Goal: Communication & Community: Answer question/provide support

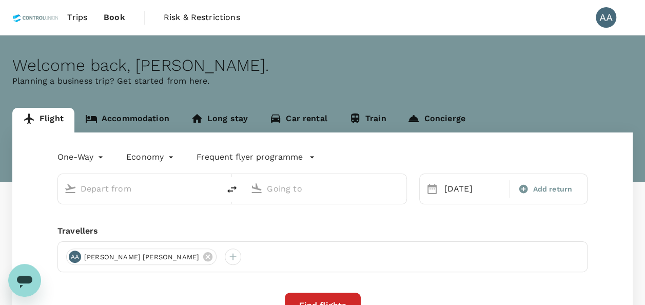
type input "Jambi, Indonesia (any)"
type input "Kuala Lumpur, Malaysia (any)"
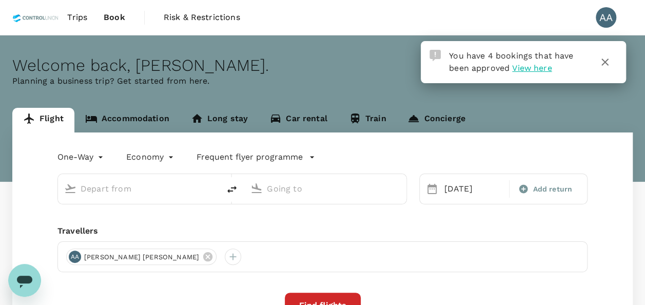
type input "Jambi, Indonesia (any)"
type input "Kuala Lumpur, Malaysia (any)"
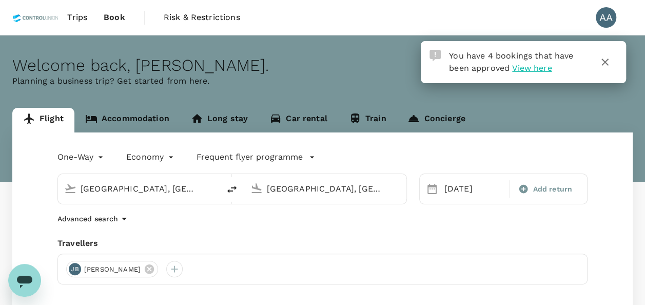
click at [81, 15] on span "Trips" at bounding box center [77, 17] width 20 height 12
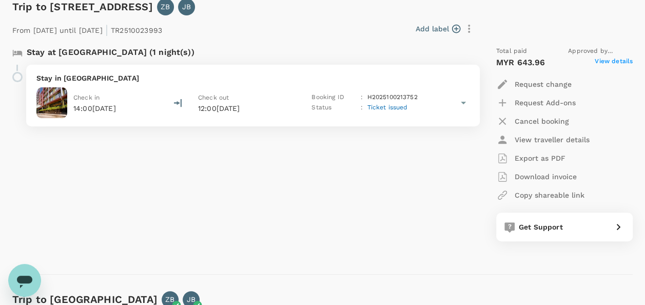
scroll to position [154, 0]
drag, startPoint x: 152, startPoint y: 29, endPoint x: 217, endPoint y: 26, distance: 64.7
click at [217, 26] on div "From 03 Oct 2025 until 04 Oct 2025 | TR2510023993 Add label" at bounding box center [242, 26] width 469 height 23
copy div "TR2510023993 Add label"
click at [27, 284] on icon "Open messaging window" at bounding box center [24, 280] width 18 height 18
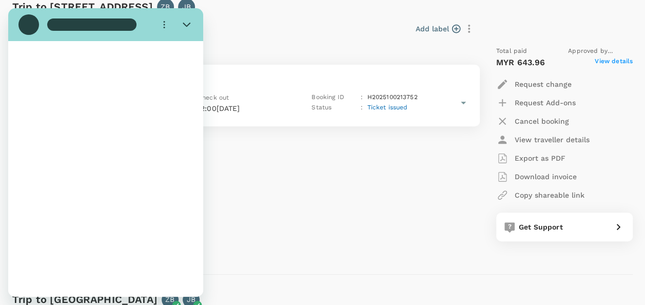
scroll to position [0, 0]
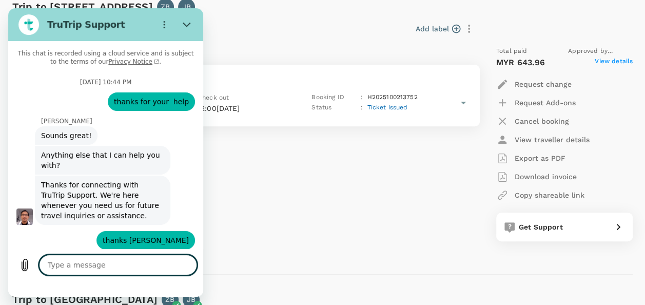
type textarea "x"
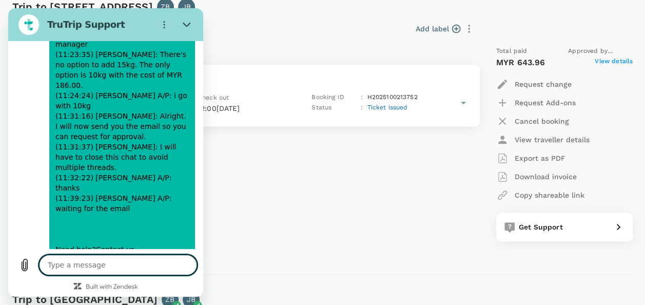
click at [130, 260] on textarea at bounding box center [118, 264] width 158 height 21
type textarea "g"
type textarea "x"
type textarea "gi"
type textarea "x"
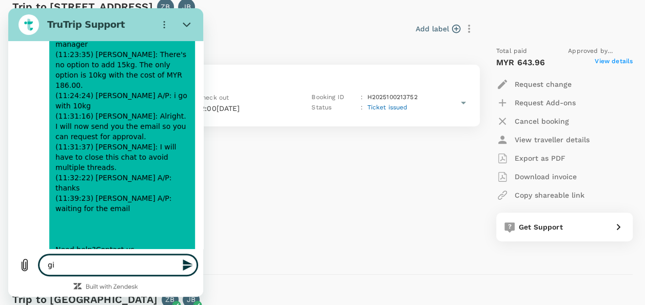
type textarea "g"
type textarea "x"
type textarea "h"
type textarea "x"
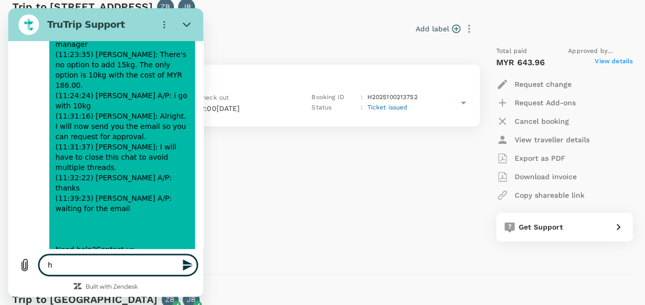
type textarea "hi"
type textarea "x"
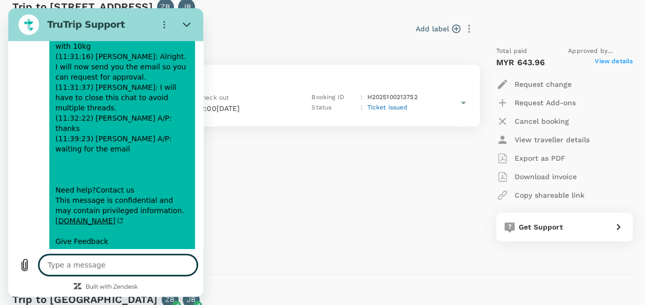
scroll to position [5005, 0]
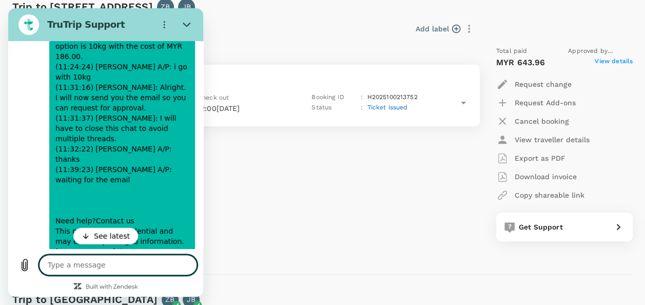
type textarea "x"
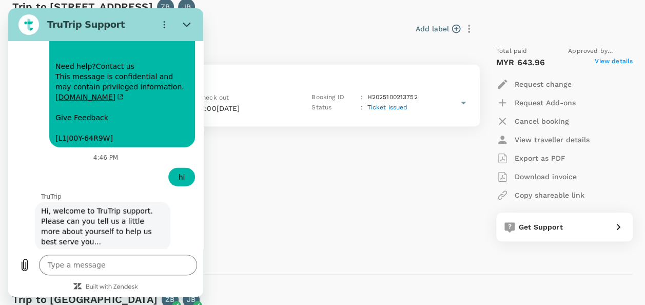
scroll to position [5129, 0]
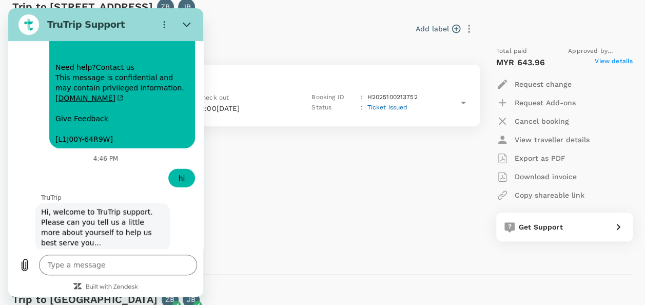
click at [116, 283] on input "Name" at bounding box center [115, 294] width 143 height 22
type input "ANURATHA A/P MARIAPPAN"
type textarea "x"
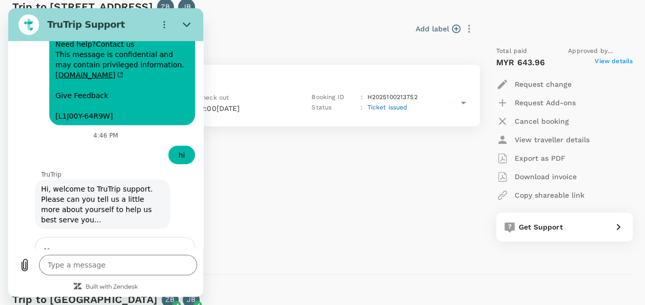
scroll to position [5173, 0]
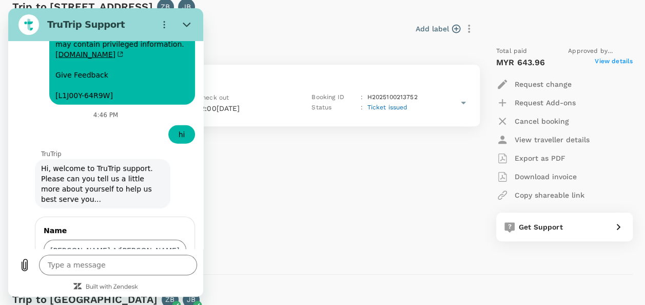
click at [123, 284] on input "Email" at bounding box center [115, 295] width 143 height 22
type input "anurathamariappan@controlunion.com"
click at [159, 225] on form "Name ANURATHA A/P MARIAPPAN Email anurathamariappan@controlunion.com 2 of 2 Send" at bounding box center [115, 279] width 143 height 109
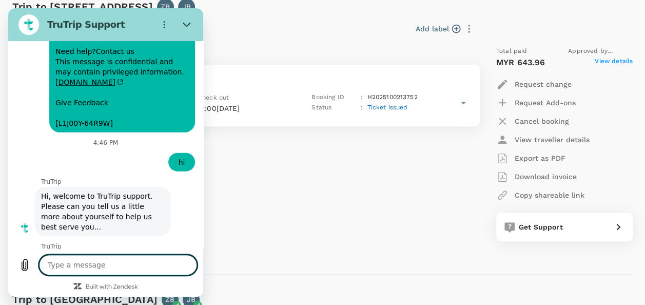
scroll to position [257, 0]
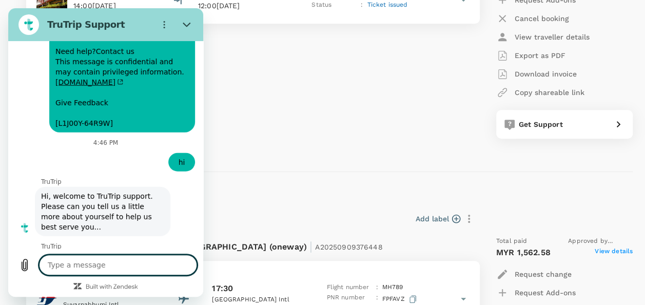
click at [132, 259] on textarea at bounding box center [118, 264] width 158 height 21
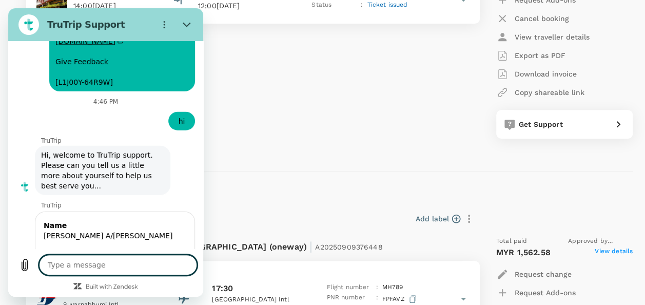
type textarea "x"
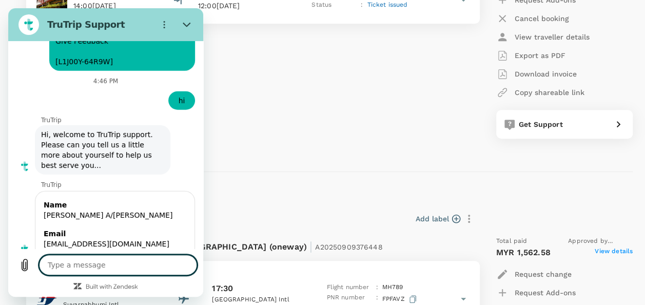
scroll to position [5208, 0]
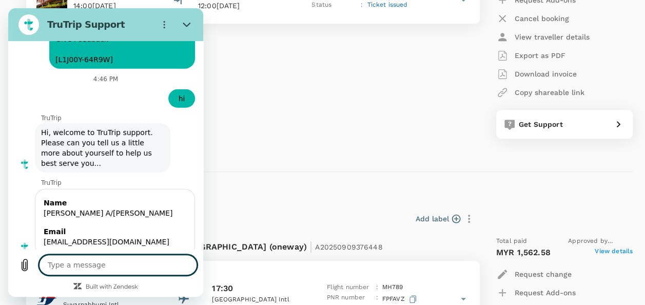
type textarea "h"
type textarea "x"
type textarea "he"
type textarea "x"
type textarea "hel"
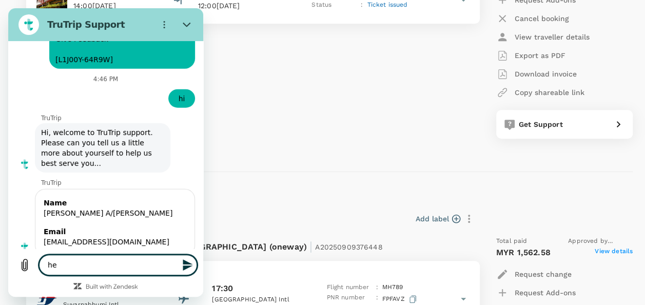
type textarea "x"
type textarea "hell"
type textarea "x"
type textarea "hello"
type textarea "x"
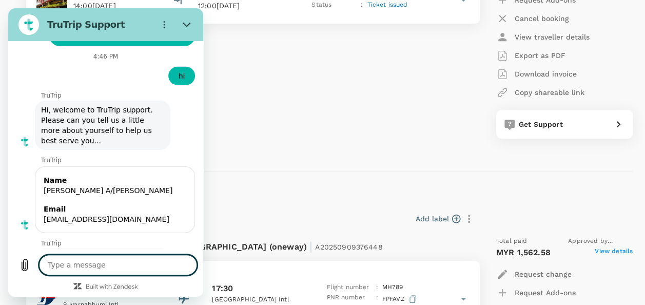
scroll to position [5233, 0]
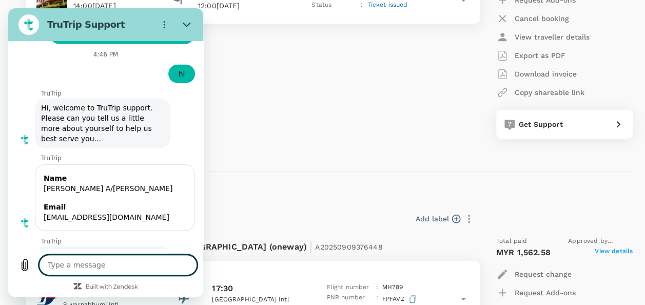
type textarea "x"
paste textarea "TR2510023993"
type textarea "TR2510023993"
type textarea "x"
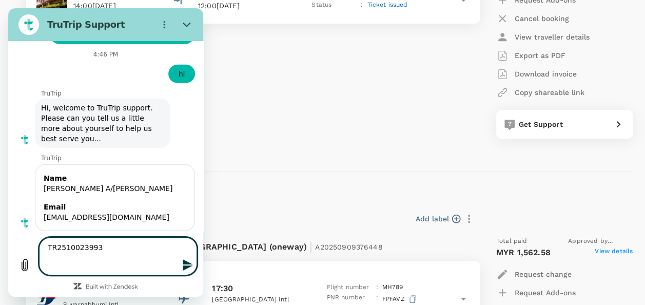
scroll to position [5251, 0]
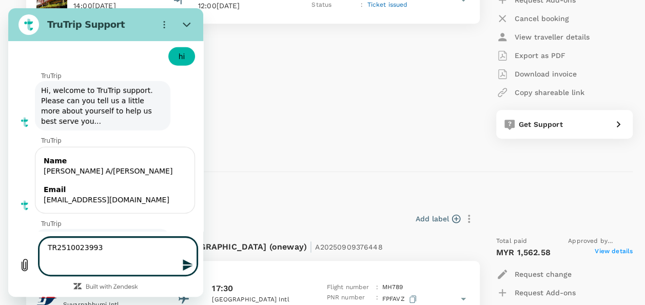
type textarea "TR2510023993 w"
type textarea "x"
type textarea "TR2510023993 wa"
type textarea "x"
type textarea "TR2510023993 wat"
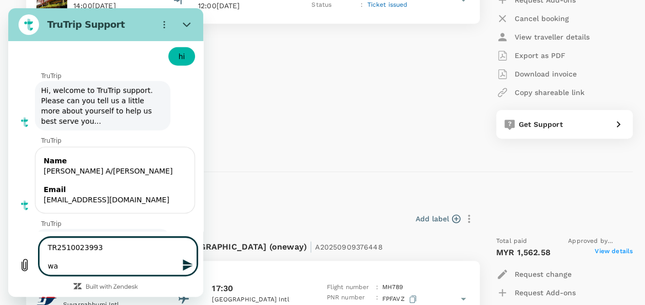
type textarea "x"
type textarea "TR2510023993 wa"
type textarea "x"
type textarea "TR2510023993 wan"
type textarea "x"
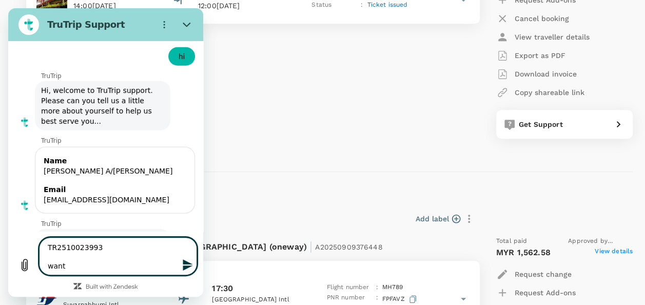
type textarea "TR2510023993 wantr"
type textarea "x"
type textarea "TR2510023993 wantre"
type textarea "x"
type textarea "TR2510023993 wantred"
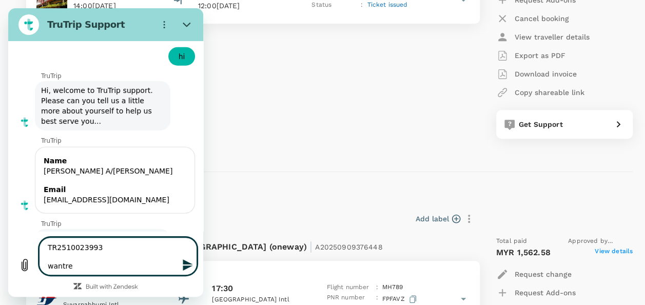
type textarea "x"
type textarea "TR2510023993 wantred"
type textarea "x"
type textarea "TR2510023993 wantred t"
type textarea "x"
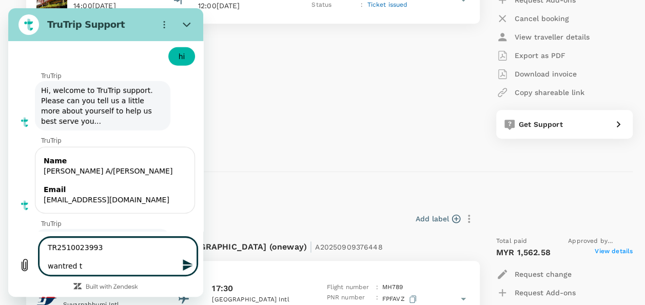
type textarea "TR2510023993 wantred to"
type textarea "x"
type textarea "TR2510023993 wantred t"
type textarea "x"
type textarea "TR2510023993 wantred"
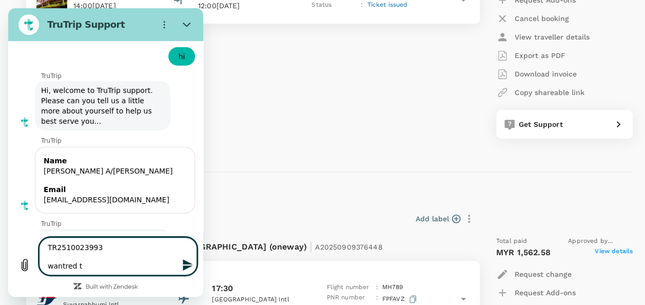
type textarea "x"
type textarea "TR2510023993 wantred"
type textarea "x"
type textarea "TR2510023993 wantre"
type textarea "x"
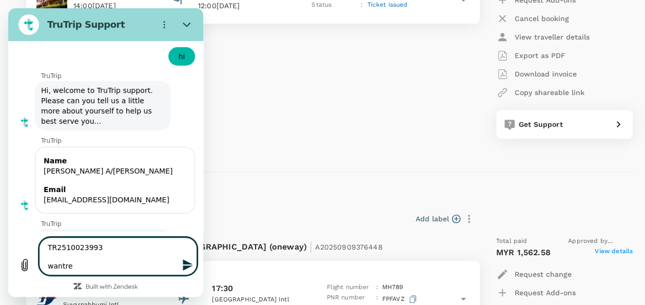
type textarea "TR2510023993 wantr"
type textarea "x"
type textarea "TR2510023993 want"
type textarea "x"
type textarea "TR2510023993 wante"
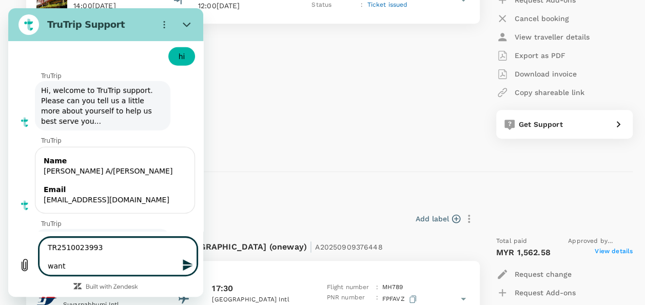
type textarea "x"
type textarea "TR2510023993 wanted"
type textarea "x"
type textarea "TR2510023993 wanted"
type textarea "x"
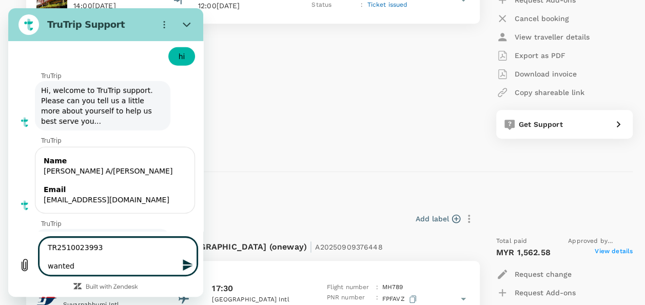
type textarea "TR2510023993 wanted t"
type textarea "x"
type textarea "TR2510023993 wanted to"
type textarea "x"
type textarea "TR2510023993 wanted to"
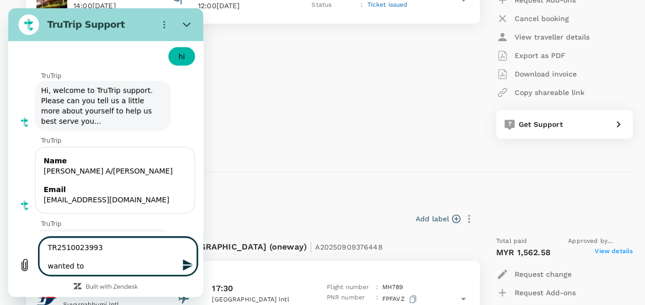
type textarea "x"
type textarea "TR2510023993 wanted to a"
type textarea "x"
type textarea "TR2510023993 wanted to ad"
type textarea "x"
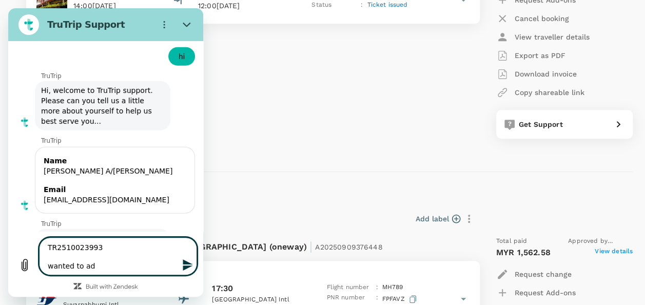
type textarea "TR2510023993 wanted to add"
type textarea "x"
type textarea "TR2510023993 wanted to add"
type textarea "x"
type textarea "TR2510023993 wanted to add B"
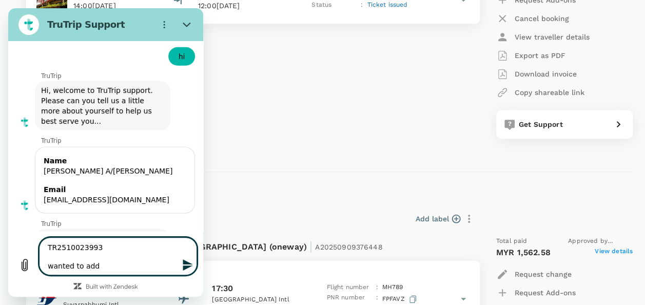
type textarea "x"
type textarea "TR2510023993 wanted to add BF"
type textarea "x"
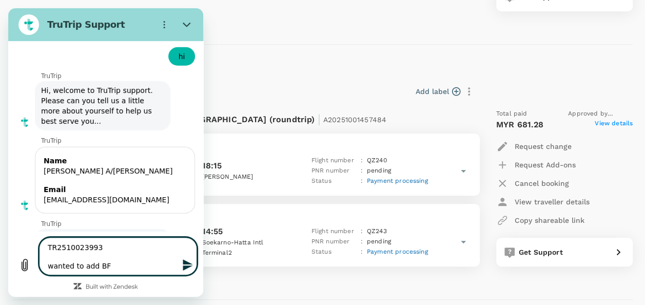
scroll to position [2360, 0]
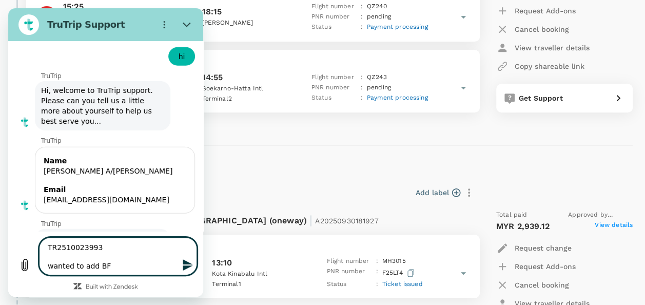
type textarea "TR2510023993 wanted to add B"
type textarea "x"
type textarea "TR2510023993 wanted to add Br"
type textarea "x"
type textarea "TR2510023993 wanted to add Bre"
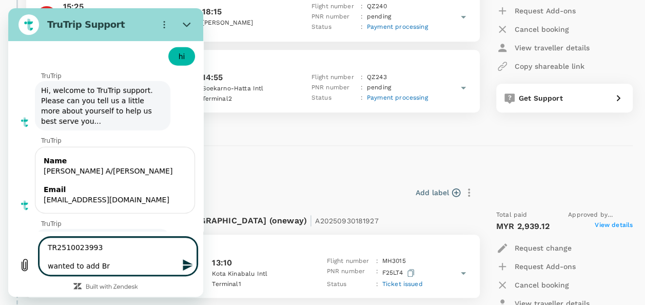
type textarea "x"
type textarea "TR2510023993 wanted to add Brea"
type textarea "x"
type textarea "TR2510023993 wanted to add Breaj"
type textarea "x"
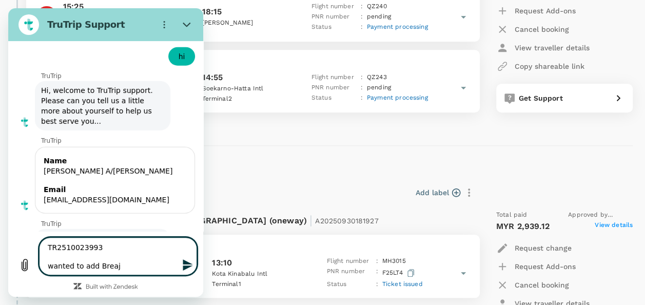
type textarea "TR2510023993 wanted to add Brea"
type textarea "x"
type textarea "TR2510023993 wanted to add Break"
type textarea "x"
type textarea "TR2510023993 wanted to add Breakf"
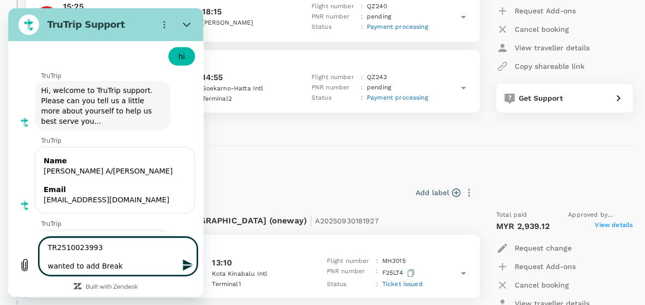
type textarea "x"
type textarea "TR2510023993 wanted to add Breakfa"
type textarea "x"
type textarea "TR2510023993 wanted to add Breakfad"
type textarea "x"
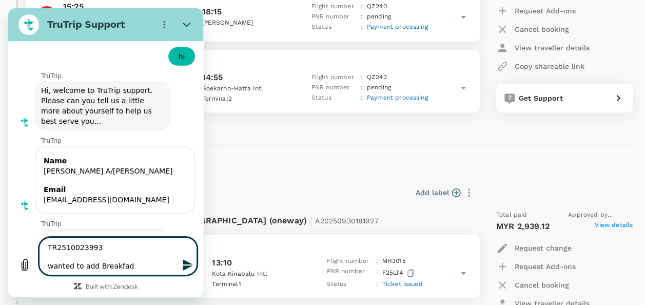
type textarea "TR2510023993 wanted to add Breakfady"
type textarea "x"
type textarea "TR2510023993 wanted to add Breakfad"
type textarea "x"
type textarea "TR2510023993 wanted to add Breakfa"
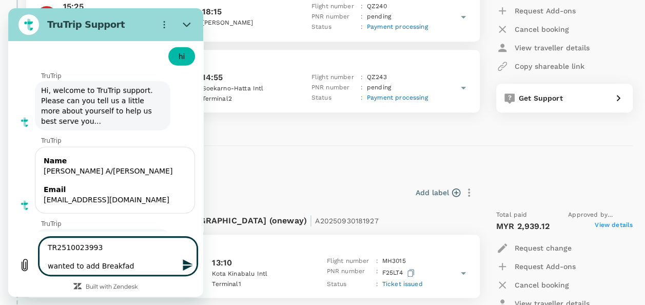
type textarea "x"
type textarea "TR2510023993 wanted to add Breakfas"
type textarea "x"
type textarea "TR2510023993 wanted to add Breakfast"
type textarea "x"
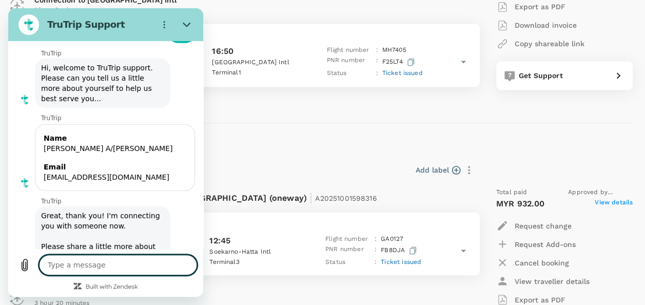
scroll to position [2663, 0]
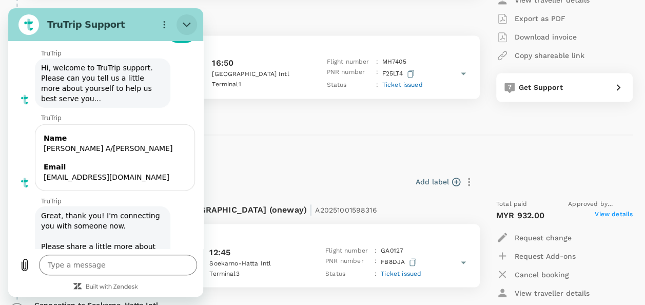
drag, startPoint x: 192, startPoint y: 28, endPoint x: 240, endPoint y: 72, distance: 65.0
click at [192, 28] on button "Close" at bounding box center [186, 24] width 21 height 21
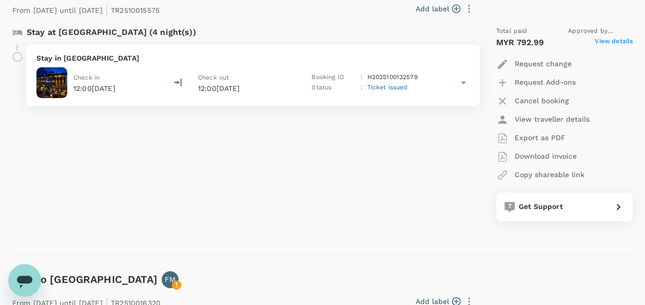
scroll to position [1945, 0]
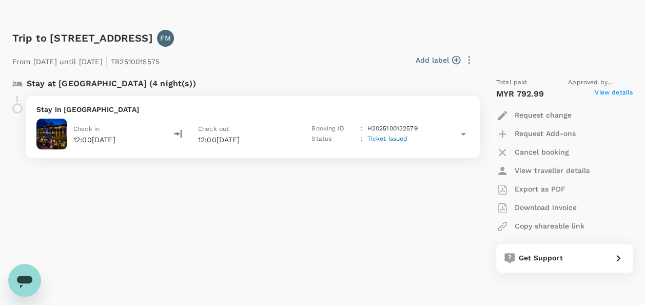
click at [554, 189] on p "Export as PDF" at bounding box center [540, 189] width 51 height 10
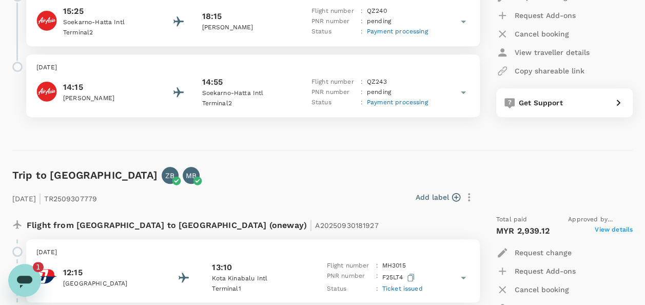
scroll to position [0, 0]
click at [24, 280] on icon "Open messaging window, 1 unread message" at bounding box center [24, 282] width 15 height 12
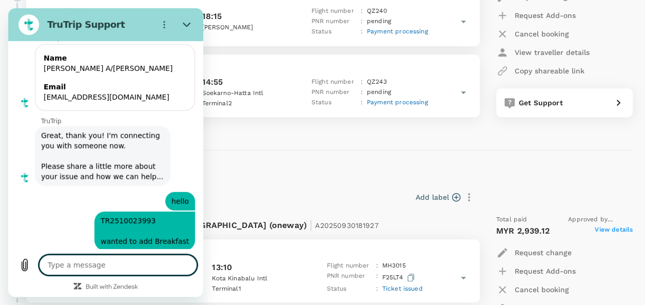
type textarea "x"
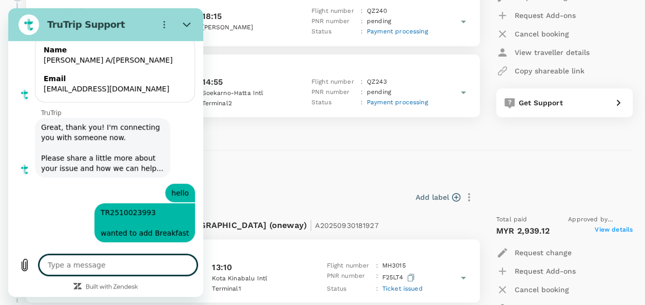
scroll to position [5363, 0]
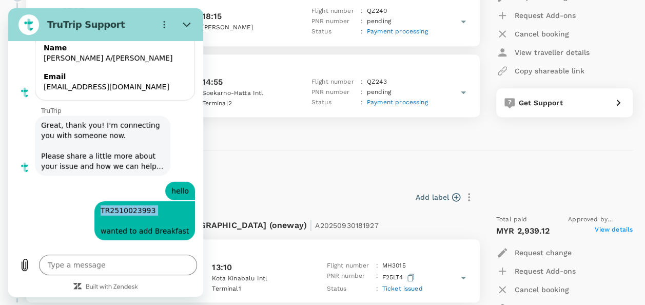
drag, startPoint x: 102, startPoint y: 116, endPoint x: 176, endPoint y: 122, distance: 74.6
click at [176, 201] on span "TR2510023993 wanted to add Breakfast" at bounding box center [144, 220] width 96 height 39
copy span "TR2510023993"
click at [86, 279] on div "Type a message x" at bounding box center [105, 272] width 195 height 48
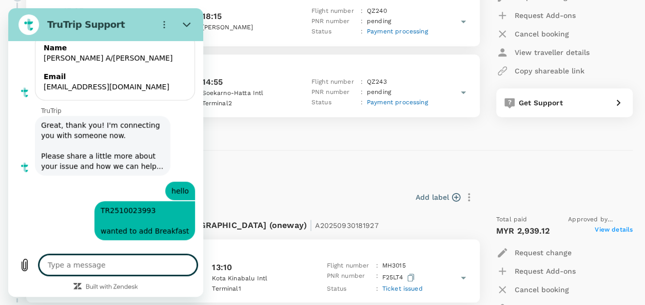
click at [84, 264] on textarea at bounding box center [118, 264] width 158 height 21
paste textarea "TR2510023993"
type textarea "TR2510023993"
type textarea "x"
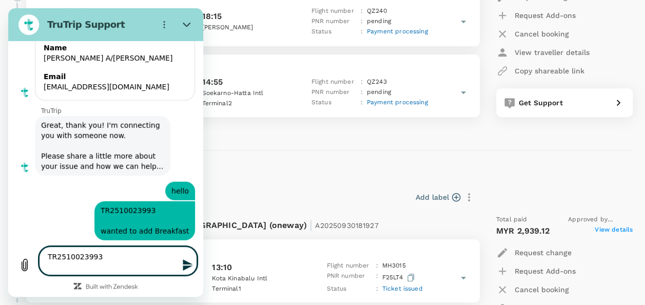
type textarea "TR2510023993"
click at [189, 263] on icon "Send message" at bounding box center [188, 264] width 10 height 11
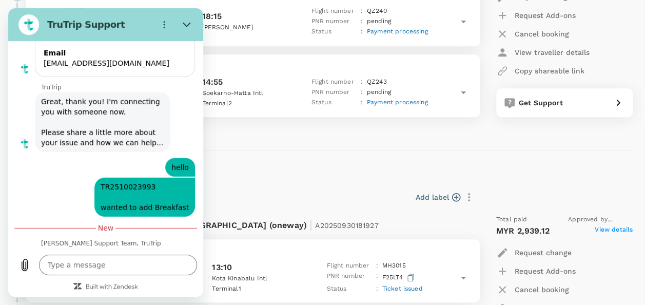
click at [274, 200] on div "Add label" at bounding box center [289, 196] width 377 height 17
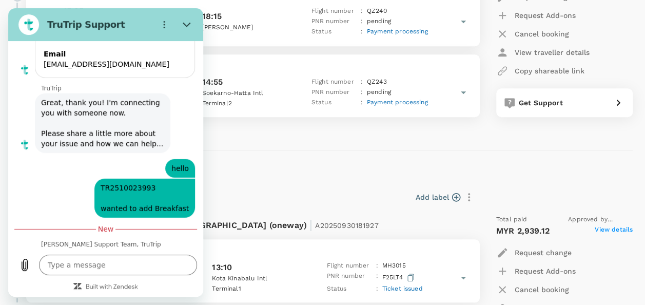
scroll to position [5388, 0]
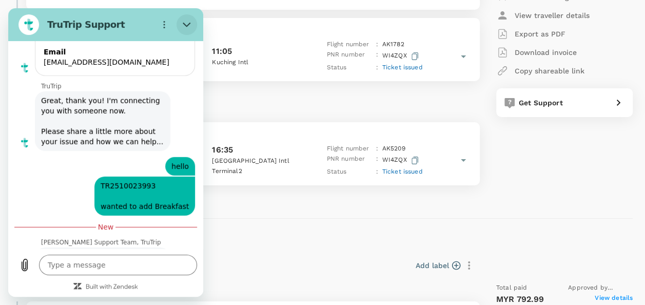
drag, startPoint x: 190, startPoint y: 28, endPoint x: 199, endPoint y: 40, distance: 14.7
click at [190, 28] on icon "Close" at bounding box center [187, 25] width 8 height 8
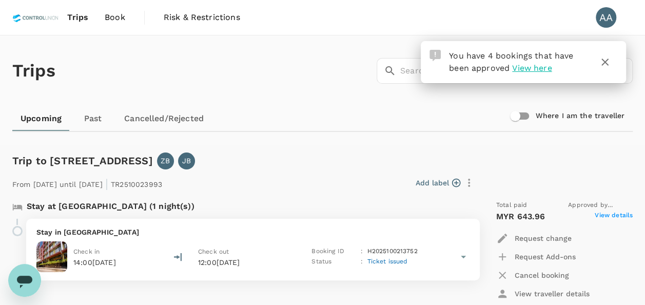
scroll to position [51, 0]
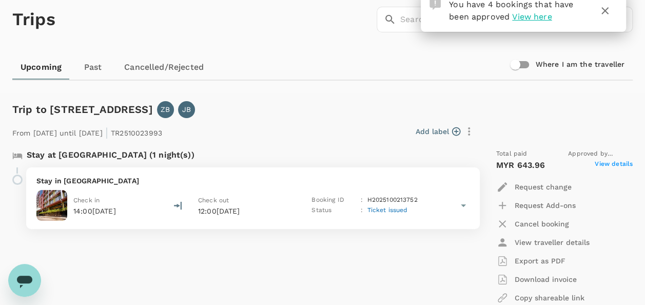
click at [36, 175] on div "Stay in Nouvo City Hotel Check in 14:00, 03 Oct 2025 Check out 12:00, 04 Oct 20…" at bounding box center [253, 198] width 454 height 62
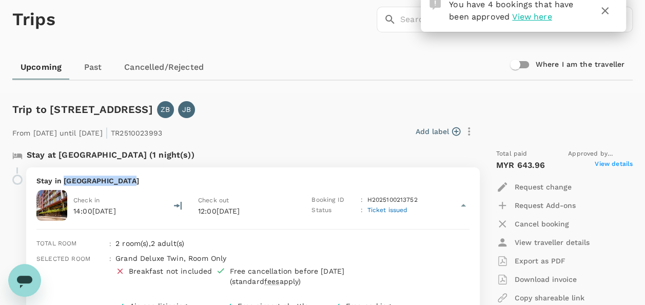
drag, startPoint x: 63, startPoint y: 176, endPoint x: 134, endPoint y: 179, distance: 70.8
click at [134, 179] on p "Stay in [GEOGRAPHIC_DATA]" at bounding box center [252, 180] width 433 height 10
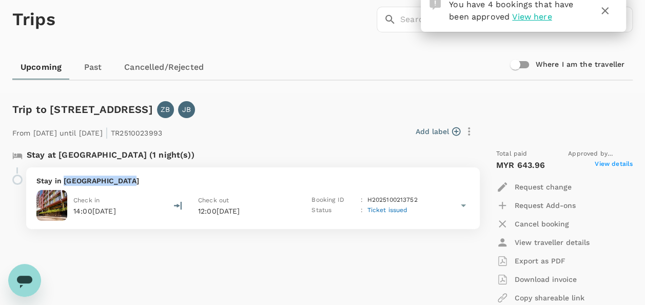
copy p "Nouvo City Hotel"
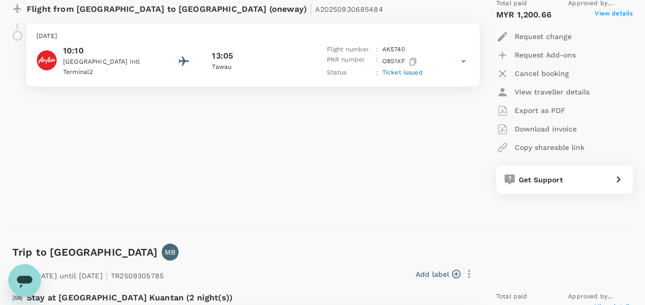
scroll to position [923, 0]
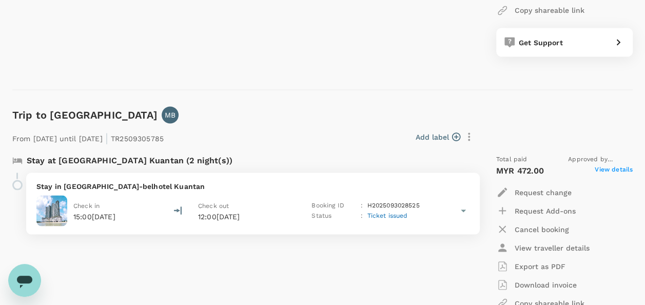
click at [27, 268] on div "Open messaging window" at bounding box center [24, 280] width 31 height 31
type textarea "x"
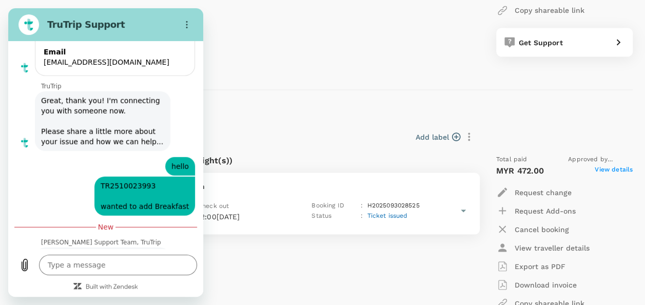
scroll to position [5391, 0]
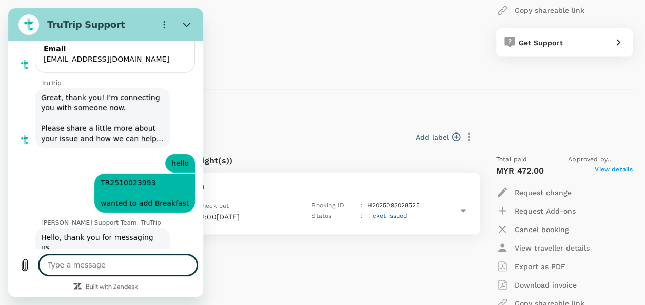
click at [137, 270] on textarea at bounding box center [118, 264] width 158 height 21
paste textarea "Nouvo City Hotel"
type textarea "Nouvo City Hotel"
type textarea "x"
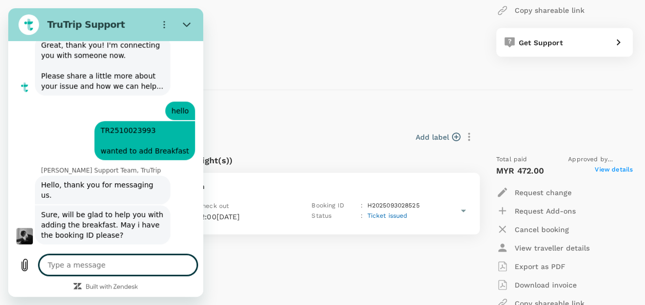
scroll to position [5445, 0]
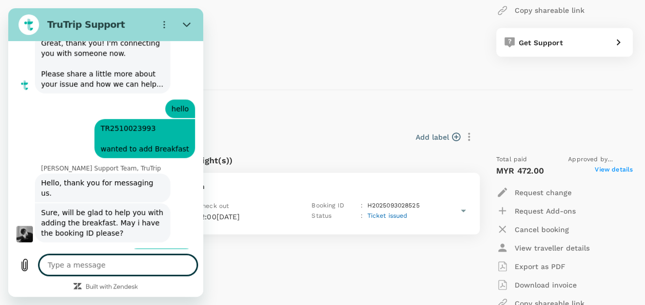
click at [317, 135] on div "Add label" at bounding box center [323, 136] width 310 height 17
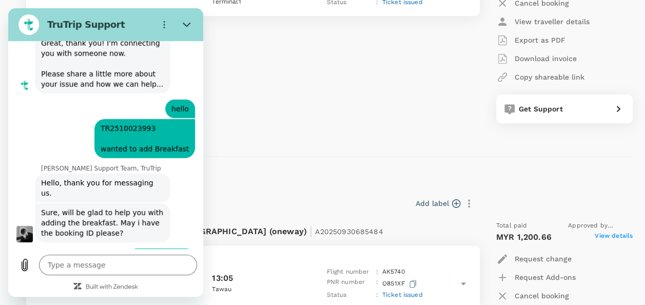
scroll to position [154, 0]
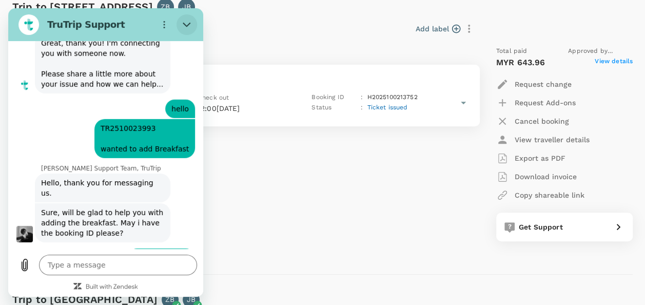
drag, startPoint x: 180, startPoint y: 23, endPoint x: 208, endPoint y: 62, distance: 48.4
click at [180, 23] on button "Close" at bounding box center [186, 24] width 21 height 21
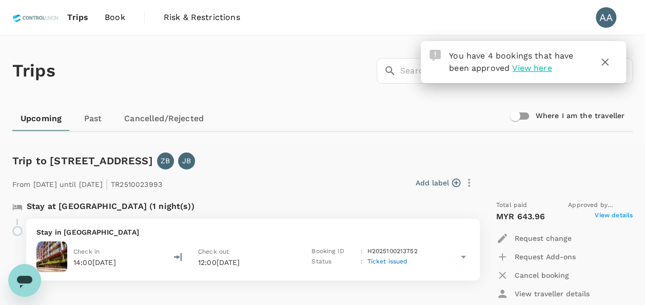
scroll to position [103, 0]
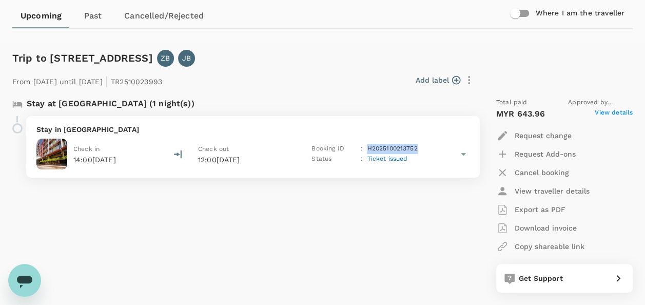
drag, startPoint x: 368, startPoint y: 150, endPoint x: 422, endPoint y: 151, distance: 53.4
click at [422, 151] on div "Booking ID : H2025100213752" at bounding box center [369, 149] width 117 height 10
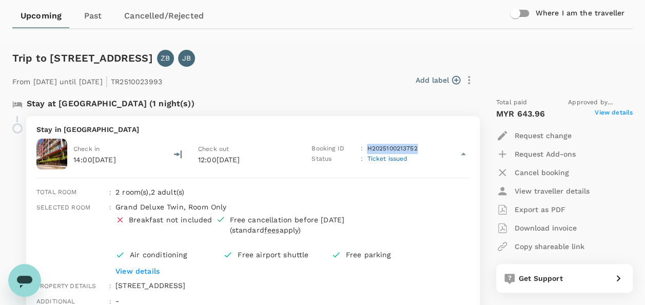
copy p "H2025100213752"
drag, startPoint x: 46, startPoint y: 514, endPoint x: 37, endPoint y: 275, distance: 239.2
click at [37, 275] on div "Open messaging window" at bounding box center [24, 280] width 31 height 31
type textarea "x"
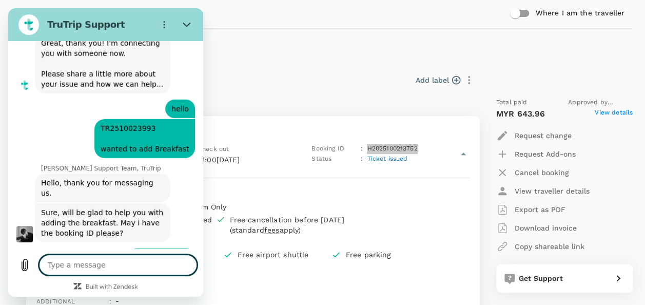
click at [132, 266] on textarea at bounding box center [118, 264] width 158 height 21
type textarea "H2025100213752"
type textarea "x"
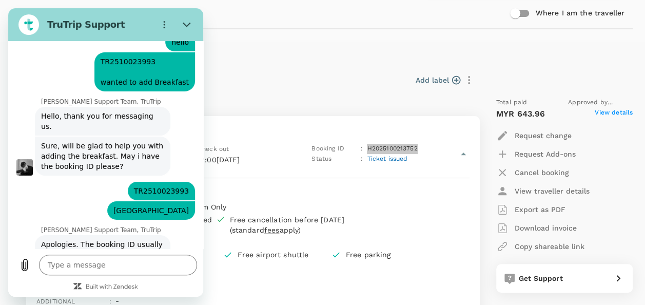
scroll to position [5514, 0]
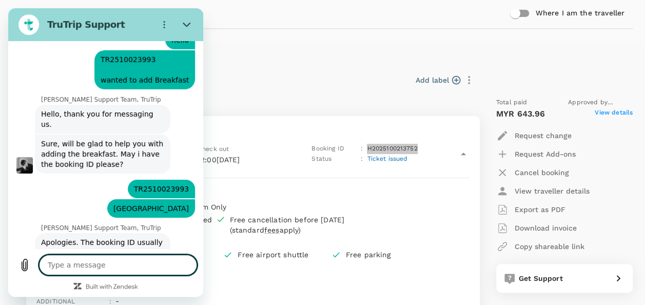
type textarea "x"
click at [104, 260] on textarea at bounding box center [118, 264] width 158 height 21
type textarea "o"
type textarea "x"
type textarea "ok"
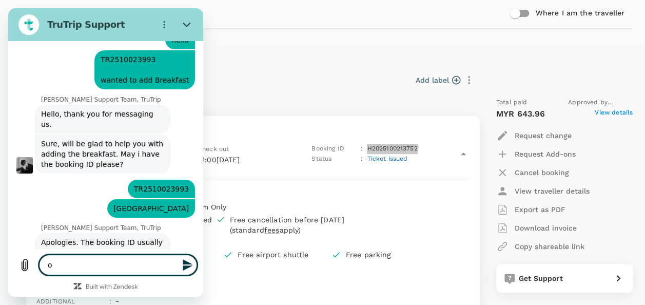
type textarea "x"
type textarea "ok"
type textarea "x"
type textarea "ok t"
type textarea "x"
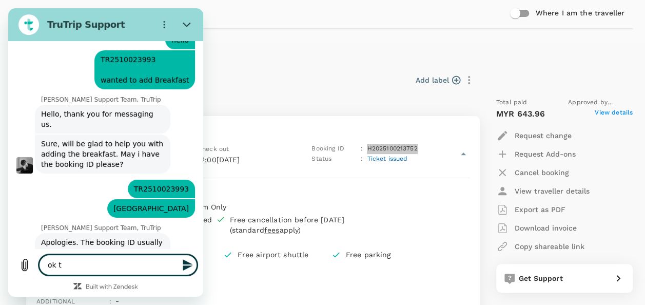
type textarea "ok th"
type textarea "x"
type textarea "ok tha"
type textarea "x"
type textarea "ok than"
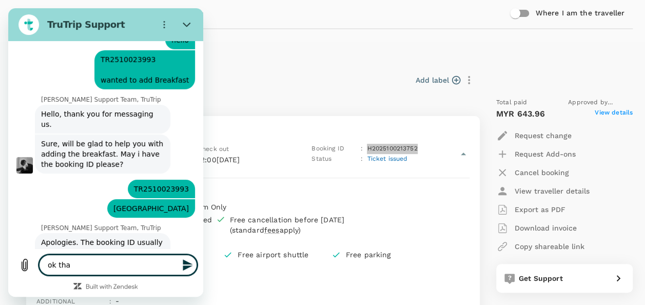
type textarea "x"
type textarea "ok thank"
type textarea "x"
type textarea "ok thanks"
type textarea "x"
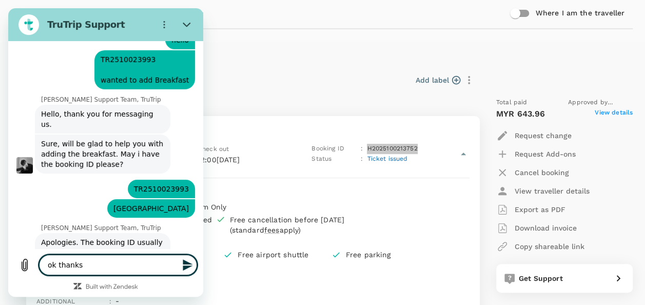
type textarea "ok thanks"
type textarea "x"
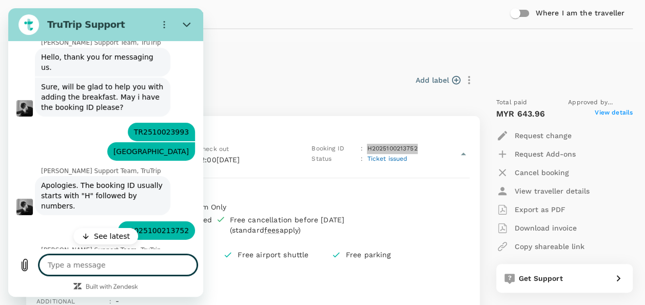
scroll to position [5593, 0]
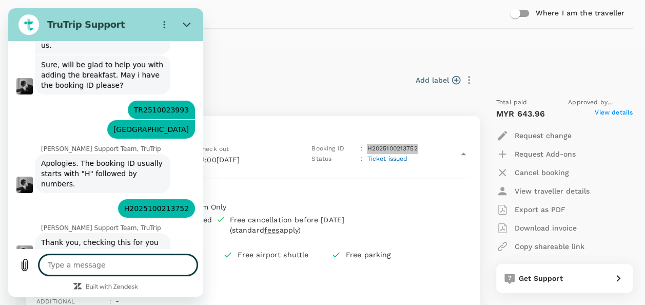
type textarea "x"
click at [117, 265] on textarea at bounding box center [118, 264] width 158 height 21
type textarea "s"
type textarea "x"
type textarea "su"
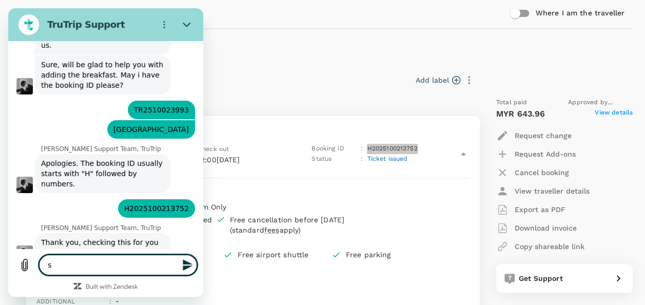
type textarea "x"
type textarea "sur"
type textarea "x"
type textarea "sure"
type textarea "x"
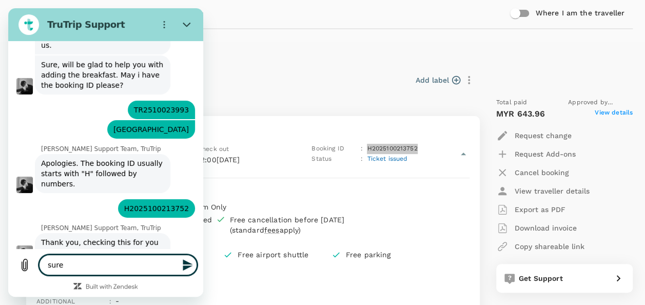
type textarea "sure"
type textarea "x"
type textarea "sure c"
type textarea "x"
type textarea "sure ca"
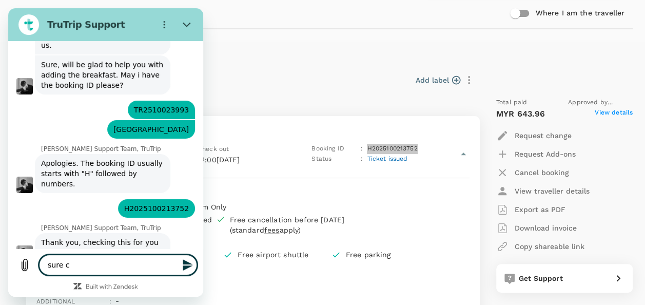
type textarea "x"
type textarea "sure can"
type textarea "x"
type textarea "sure can"
type textarea "x"
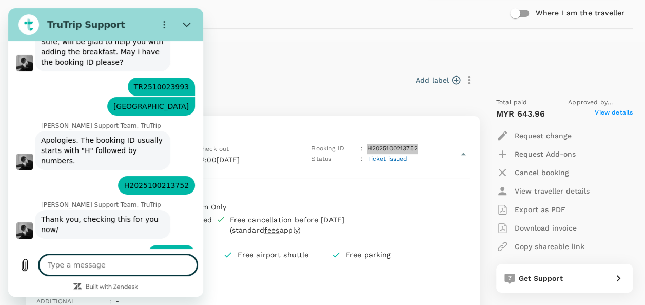
type textarea "x"
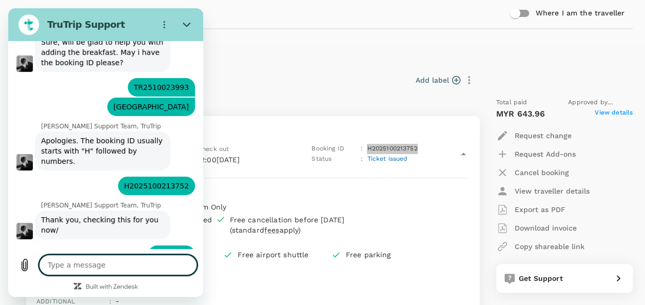
scroll to position [5618, 0]
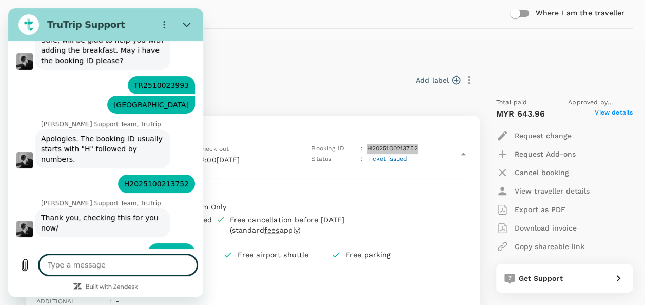
type textarea "b"
type textarea "x"
type textarea "bu"
type textarea "x"
type textarea "but"
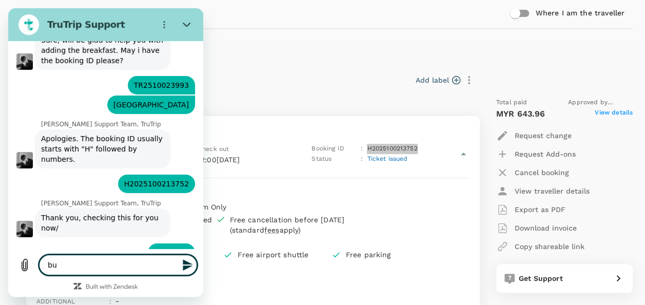
type textarea "x"
type textarea "but"
type textarea "x"
type textarea "but c"
type textarea "x"
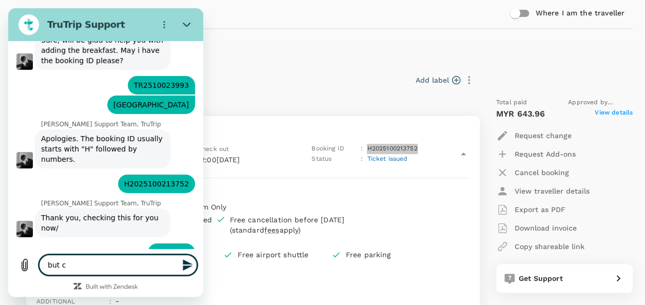
type textarea "but ca"
type textarea "x"
type textarea "but can"
type textarea "x"
type textarea "but can"
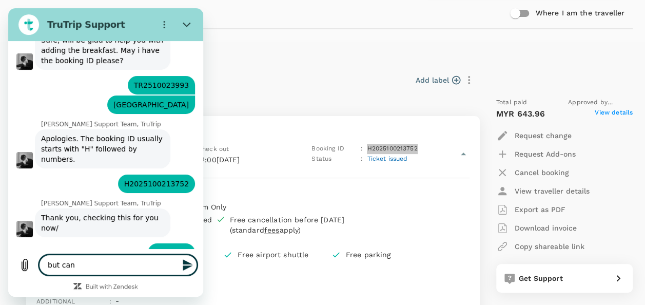
type textarea "x"
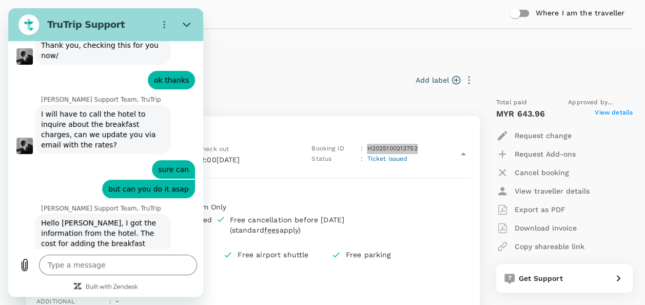
scroll to position [5792, 0]
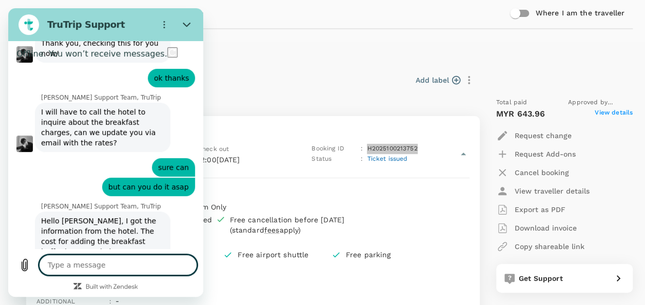
click at [146, 263] on textarea at bounding box center [118, 264] width 158 height 21
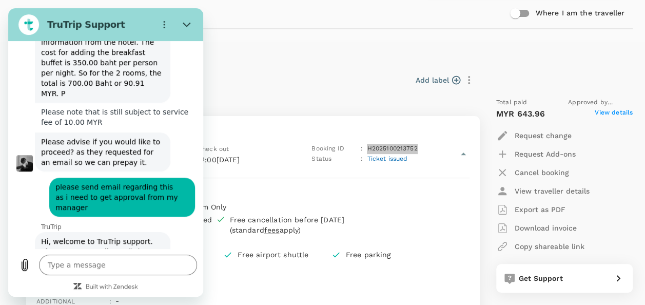
scroll to position [5980, 0]
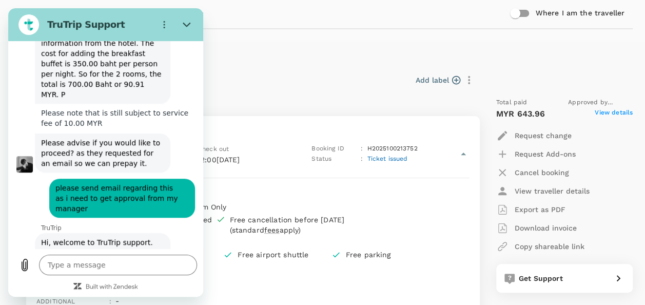
click at [270, 88] on div "Add label" at bounding box center [321, 79] width 311 height 17
click at [189, 25] on icon "Close" at bounding box center [187, 25] width 8 height 8
